Goal: Transaction & Acquisition: Download file/media

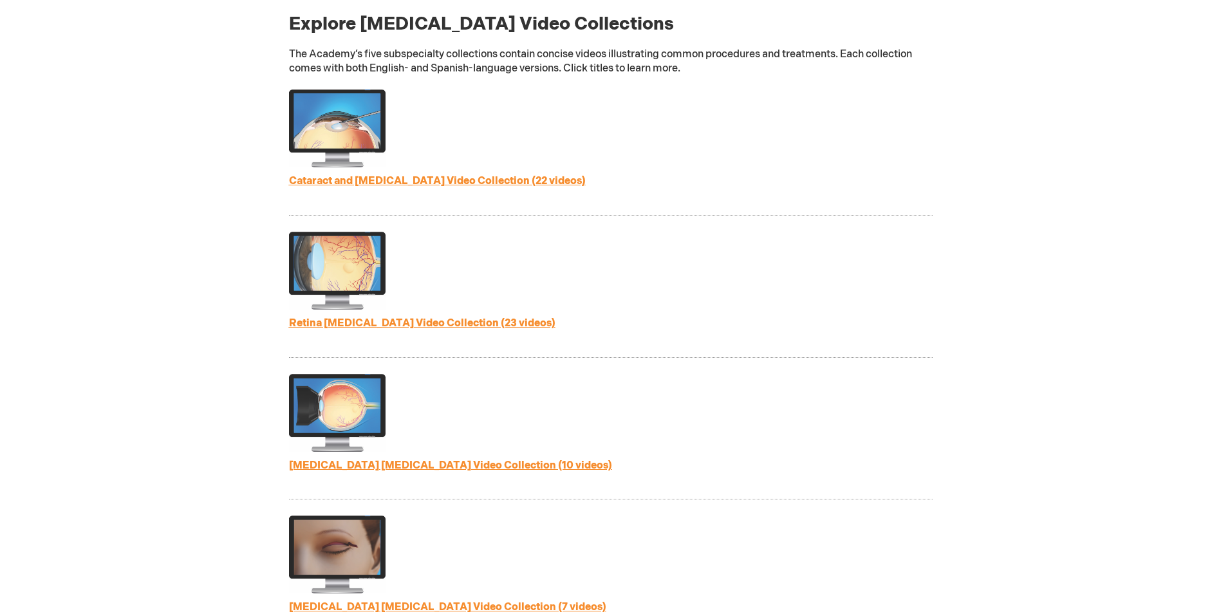
scroll to position [484, 0]
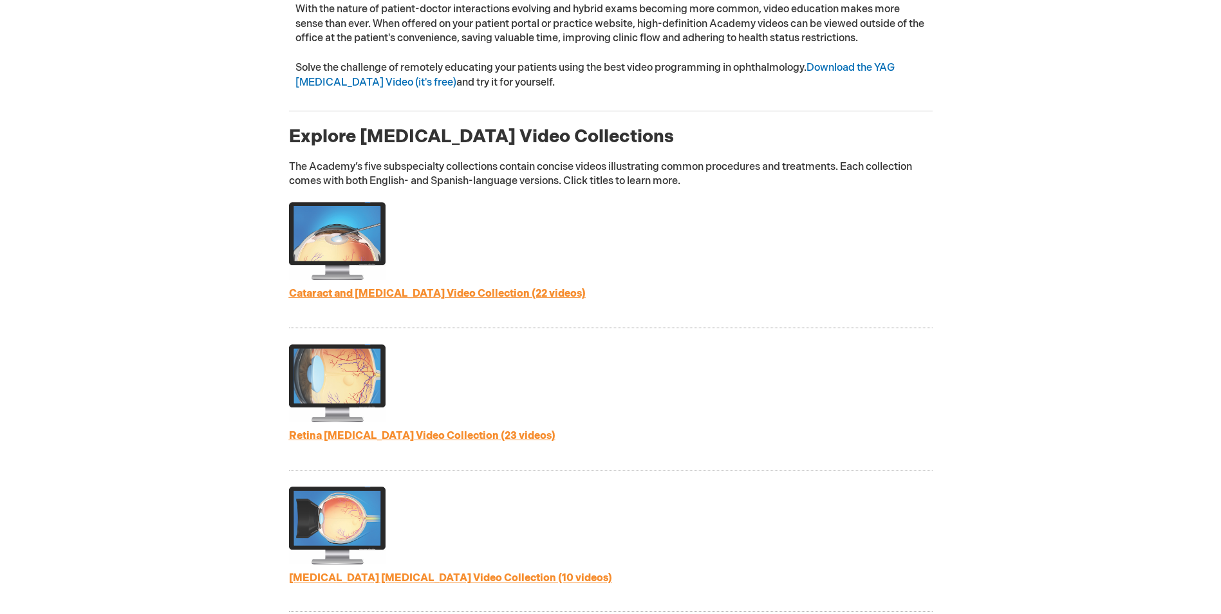
click at [460, 294] on link "Cataract and Refractive Surgery Video Collection (22 videos)" at bounding box center [437, 294] width 297 height 12
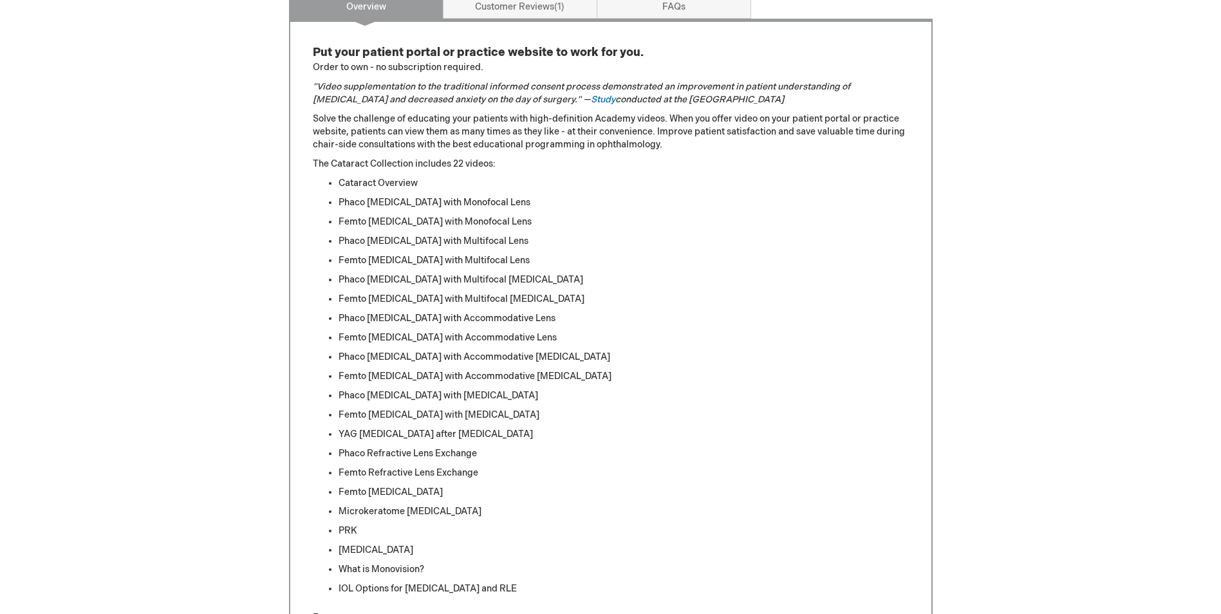
scroll to position [644, 0]
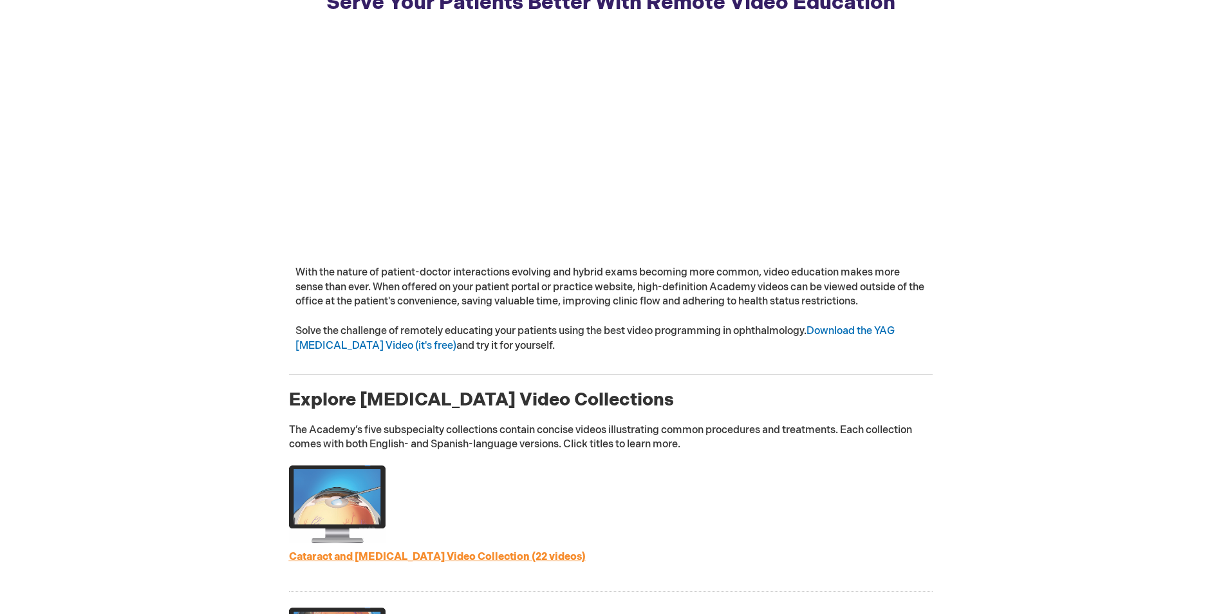
scroll to position [355, 0]
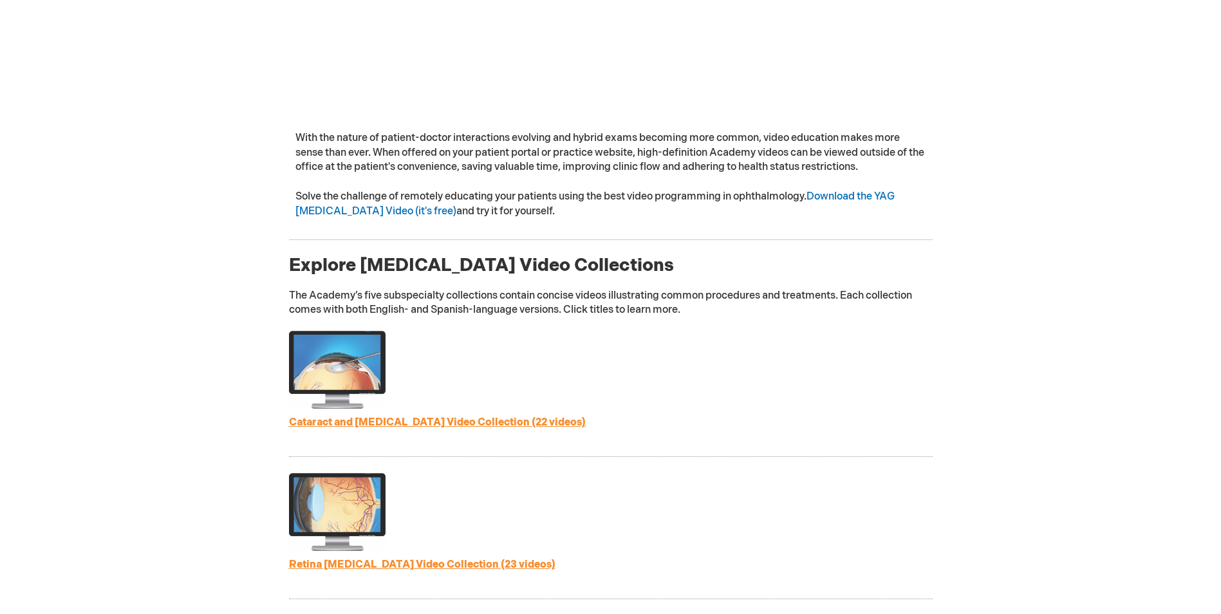
click at [503, 417] on link "Cataract and [MEDICAL_DATA] Video Collection (22 videos)" at bounding box center [437, 423] width 297 height 12
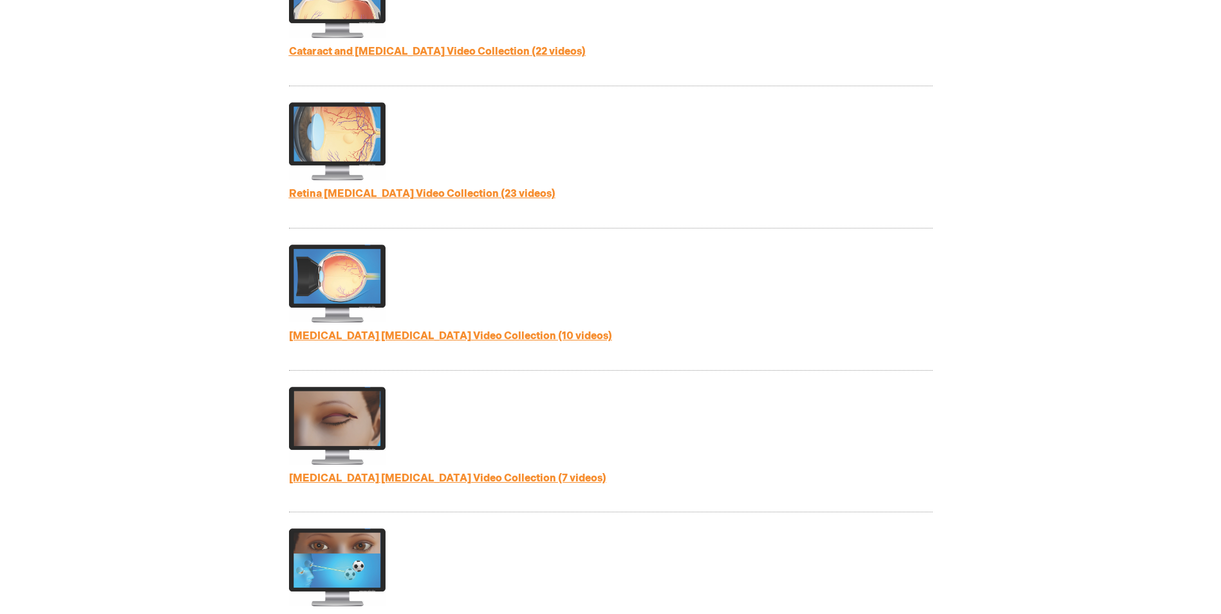
scroll to position [579, 0]
